Goal: Information Seeking & Learning: Learn about a topic

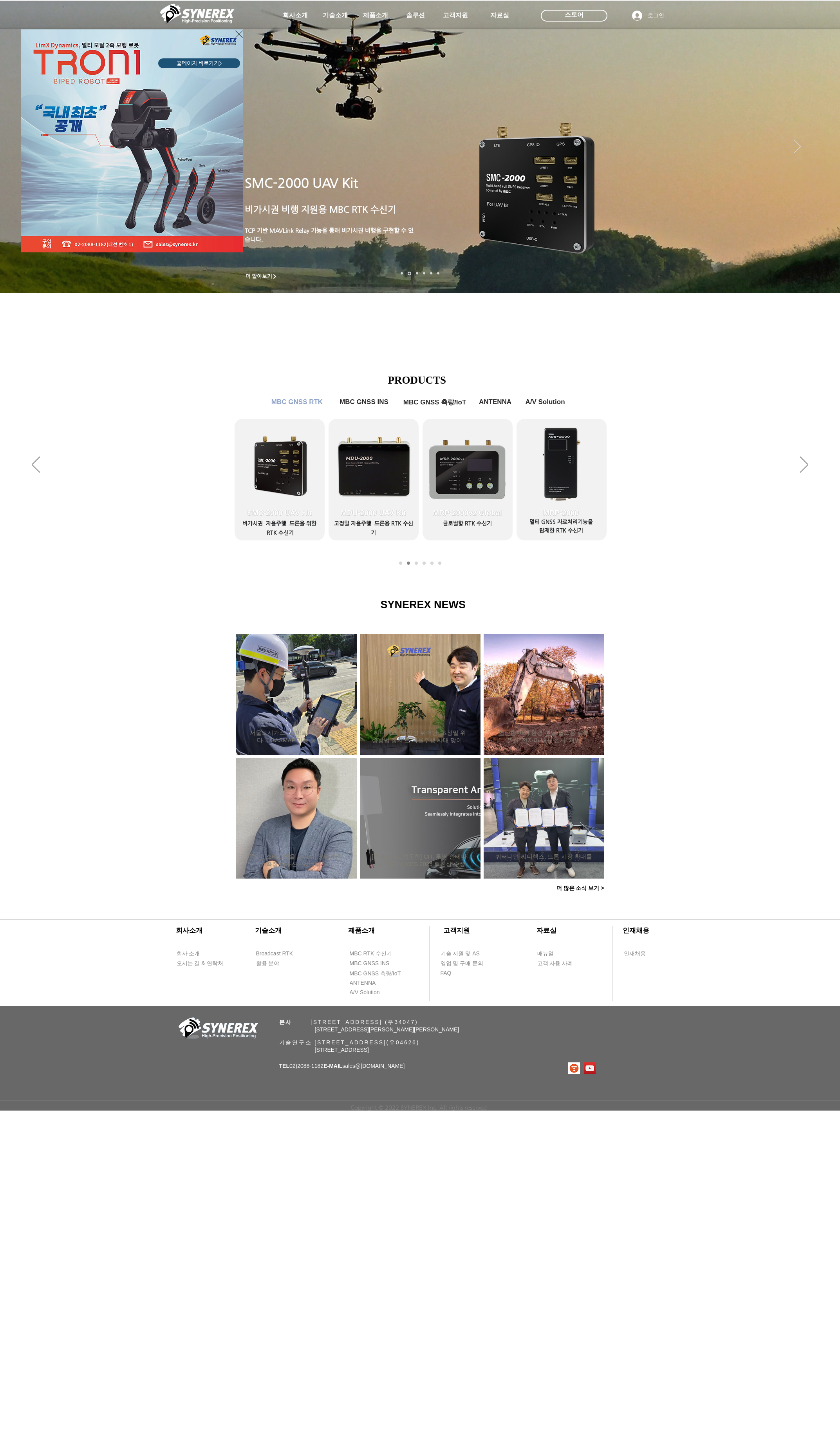
click at [377, 14] on div "LimX Dinamics" at bounding box center [420, 718] width 840 height 1437
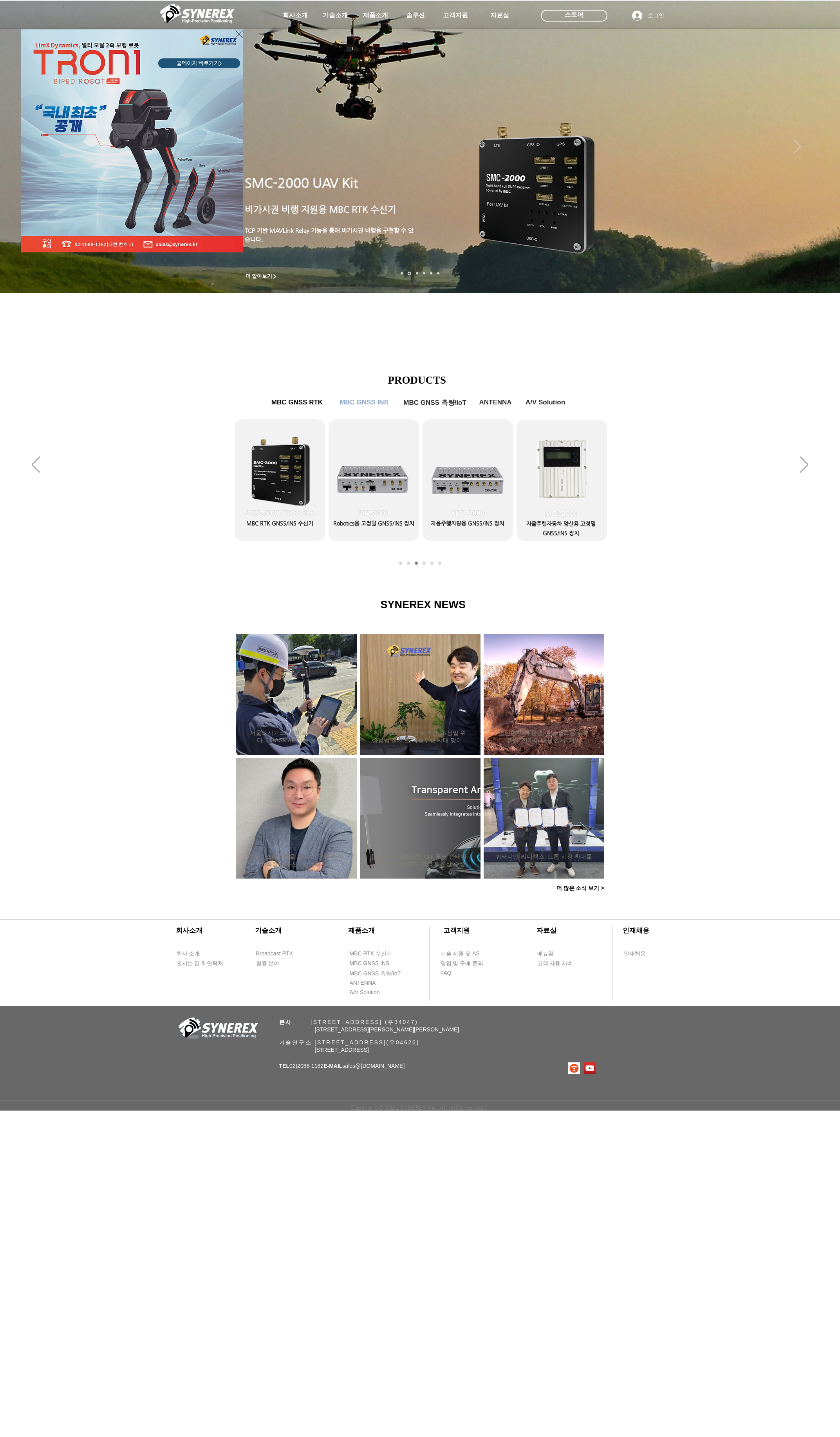
click at [294, 14] on div "LimX Dinamics" at bounding box center [420, 718] width 840 height 1437
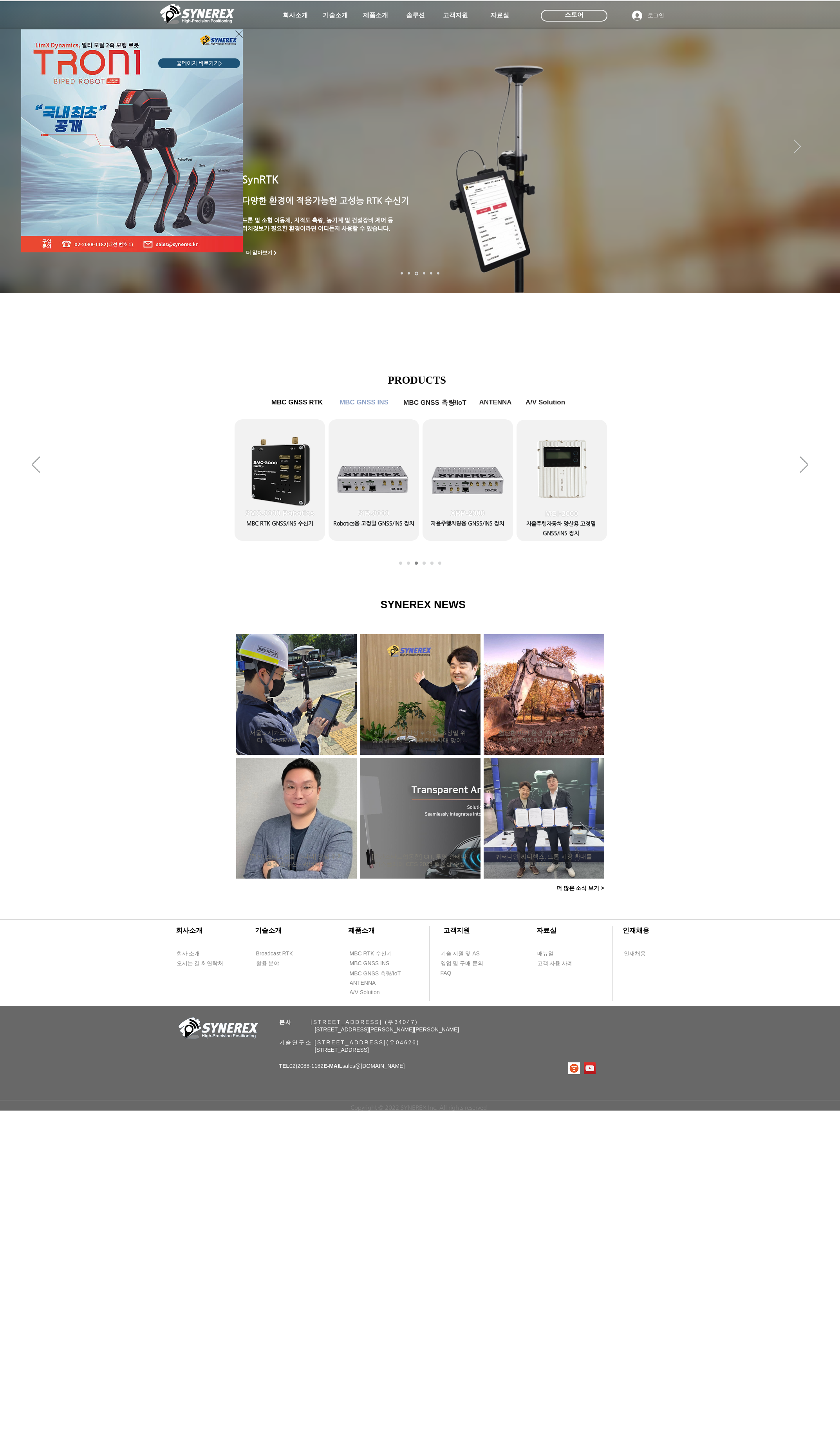
click at [199, 11] on div "LimX Dinamics" at bounding box center [420, 718] width 840 height 1437
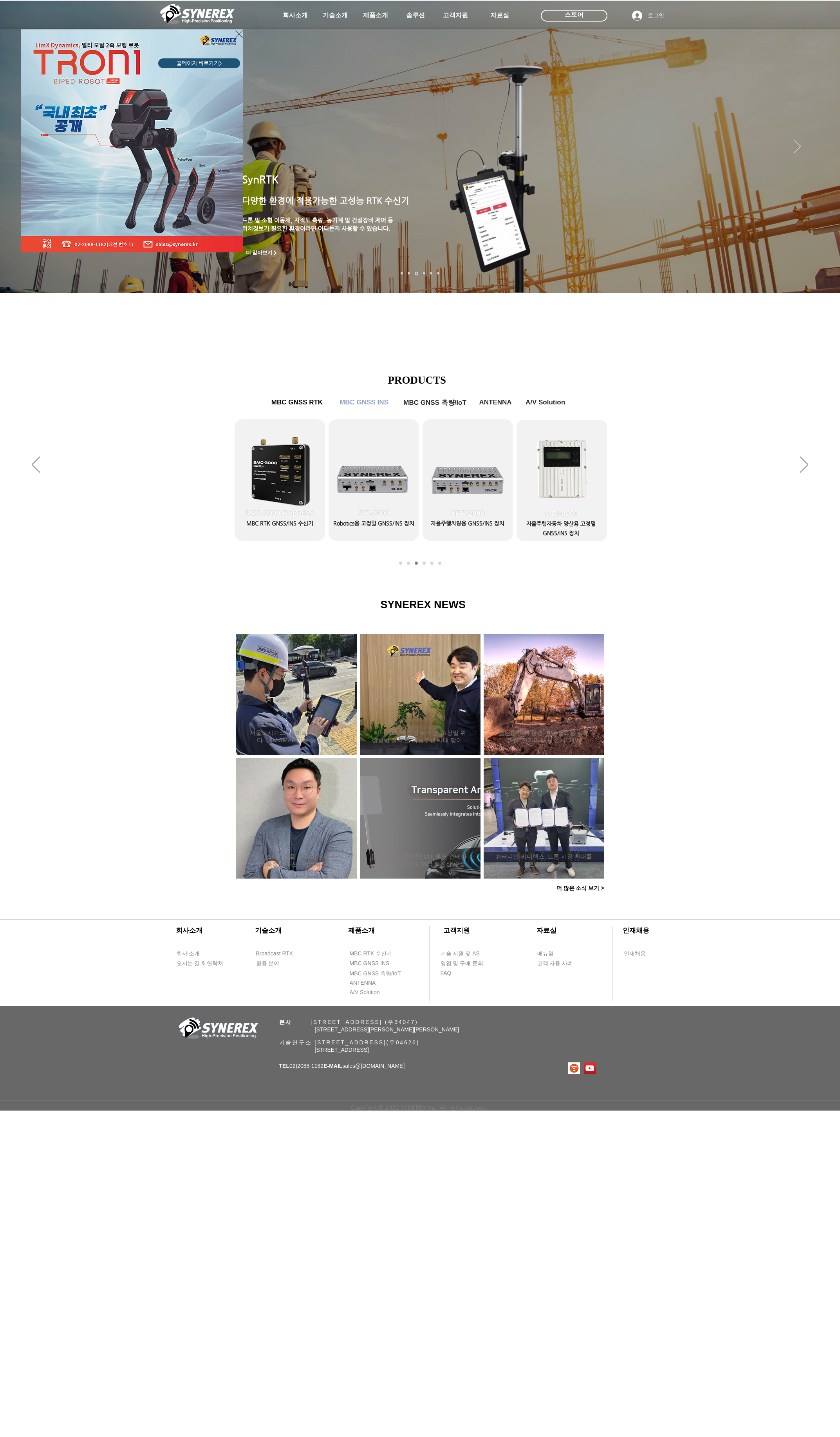
click at [241, 35] on icon "사이트로 돌아가기" at bounding box center [239, 35] width 7 height 10
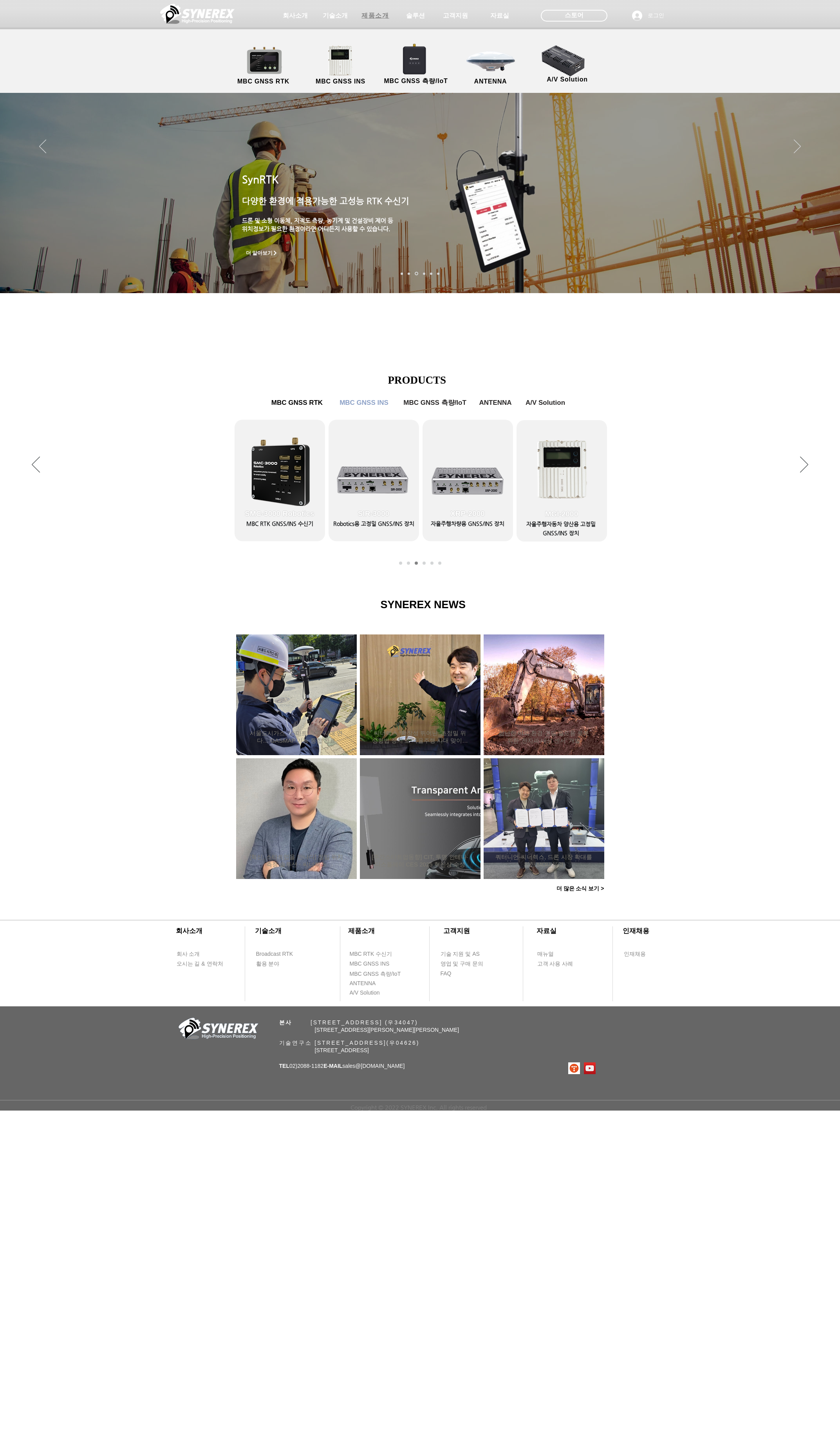
click at [382, 19] on span "제품소개" at bounding box center [375, 16] width 27 height 8
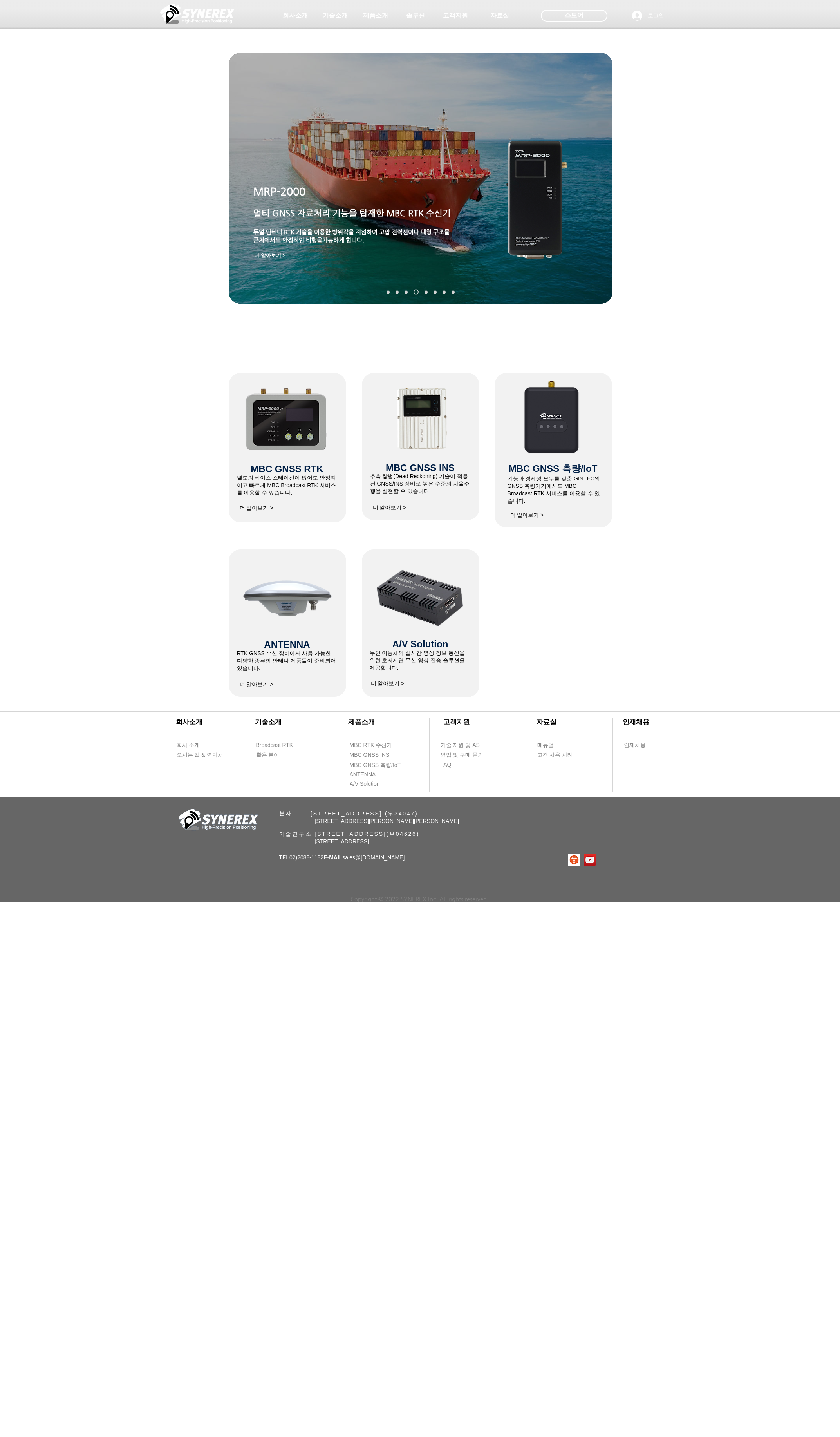
click at [397, 683] on span "더 알아보기 >" at bounding box center [388, 683] width 34 height 7
click at [393, 683] on span "더 알아보기 >" at bounding box center [388, 683] width 34 height 7
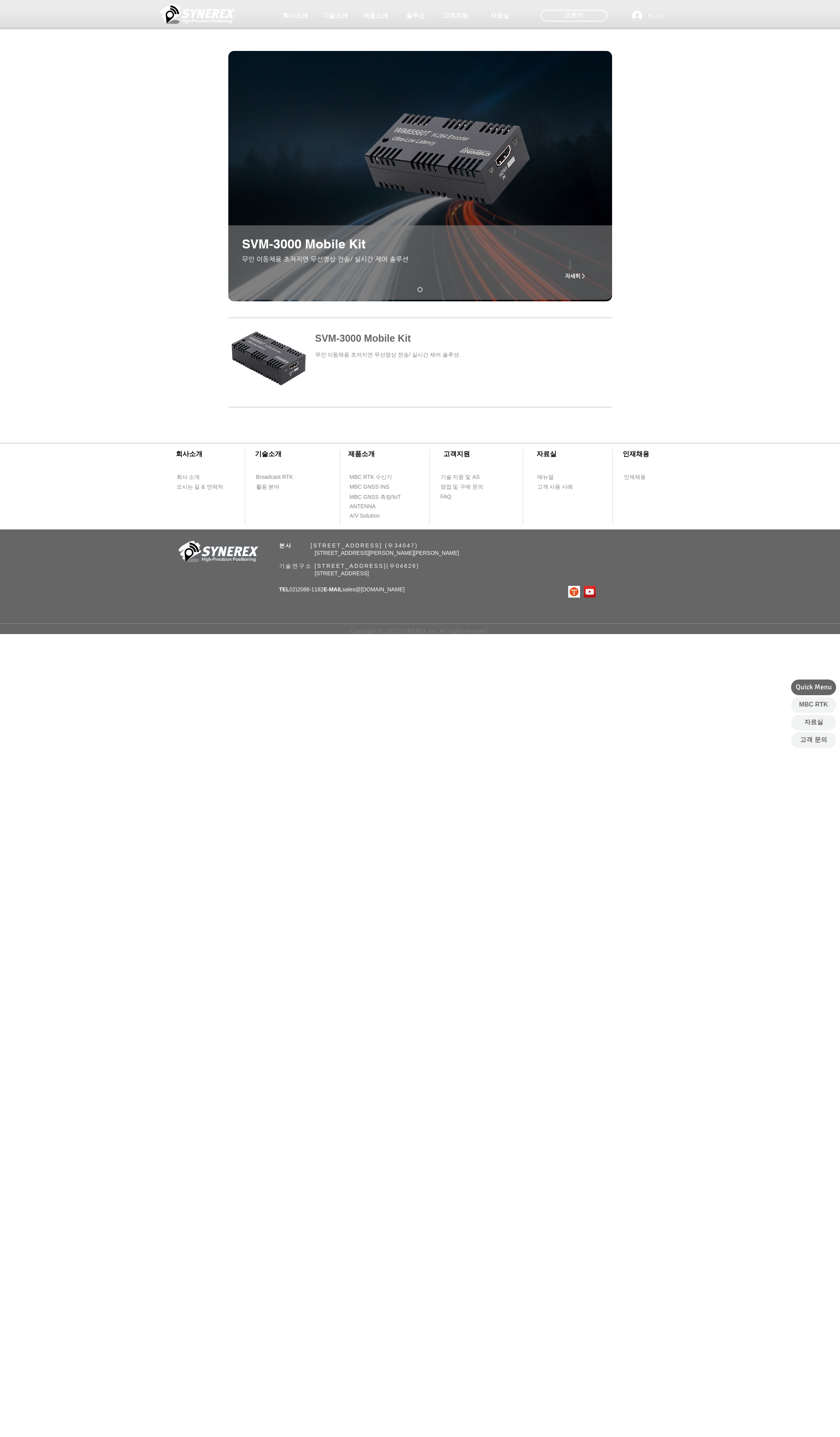
click at [393, 683] on div at bounding box center [420, 718] width 840 height 1437
click at [363, 341] on span at bounding box center [420, 357] width 384 height 74
click at [571, 274] on span "자세히 >" at bounding box center [575, 275] width 31 height 15
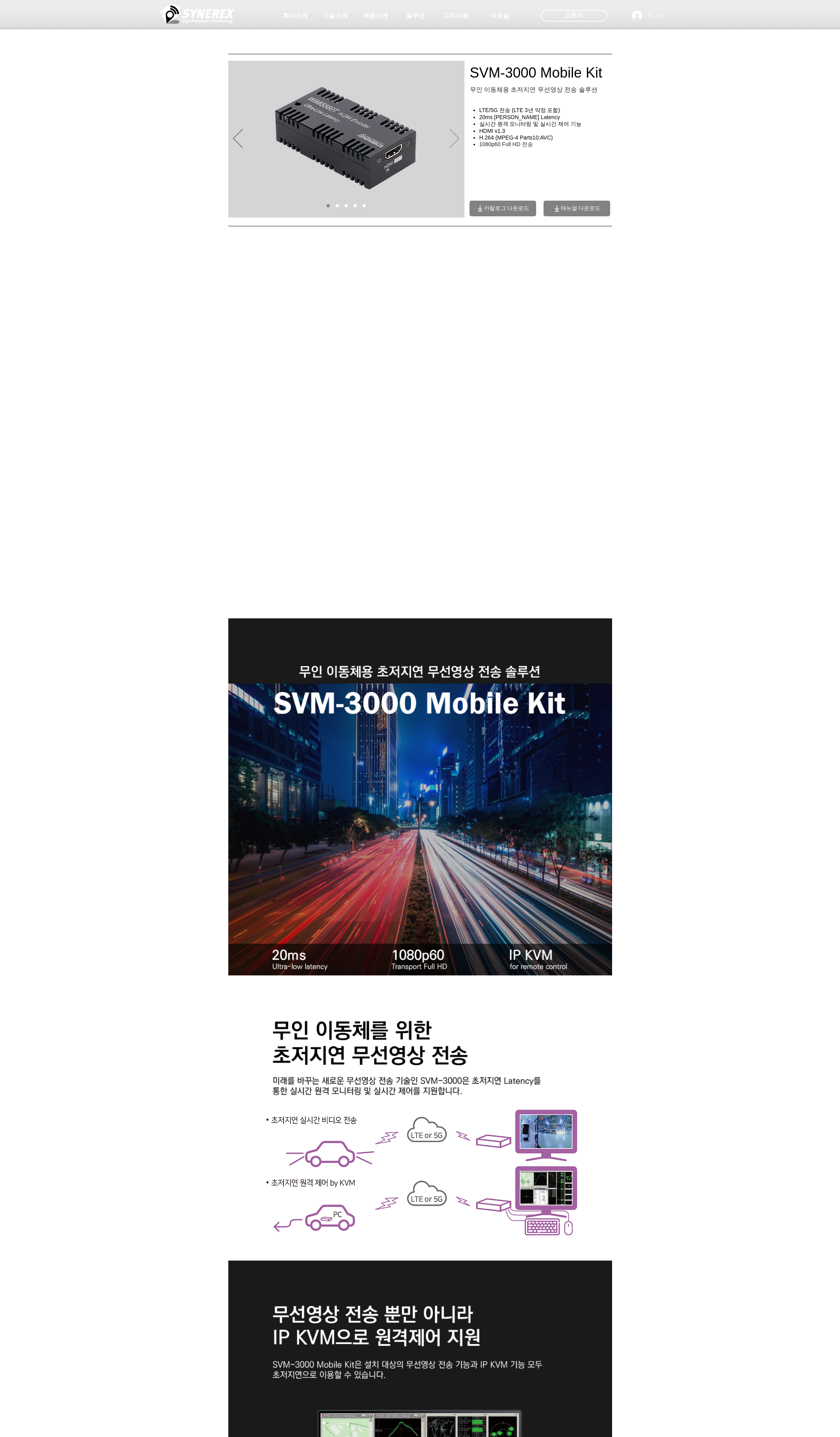
click at [451, 140] on icon "다음" at bounding box center [455, 138] width 10 height 19
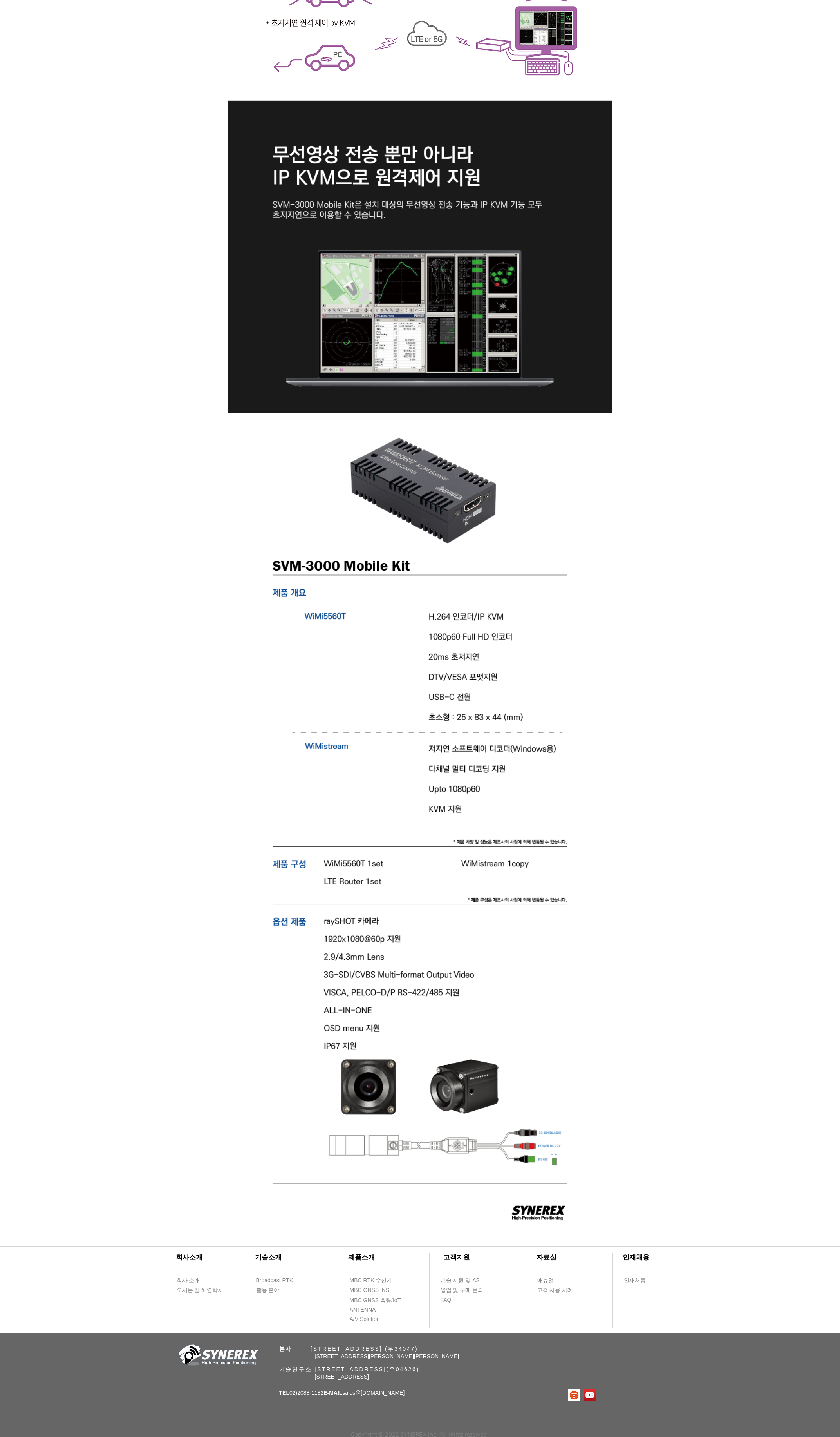
scroll to position [1162, 0]
